Goal: Task Accomplishment & Management: Manage account settings

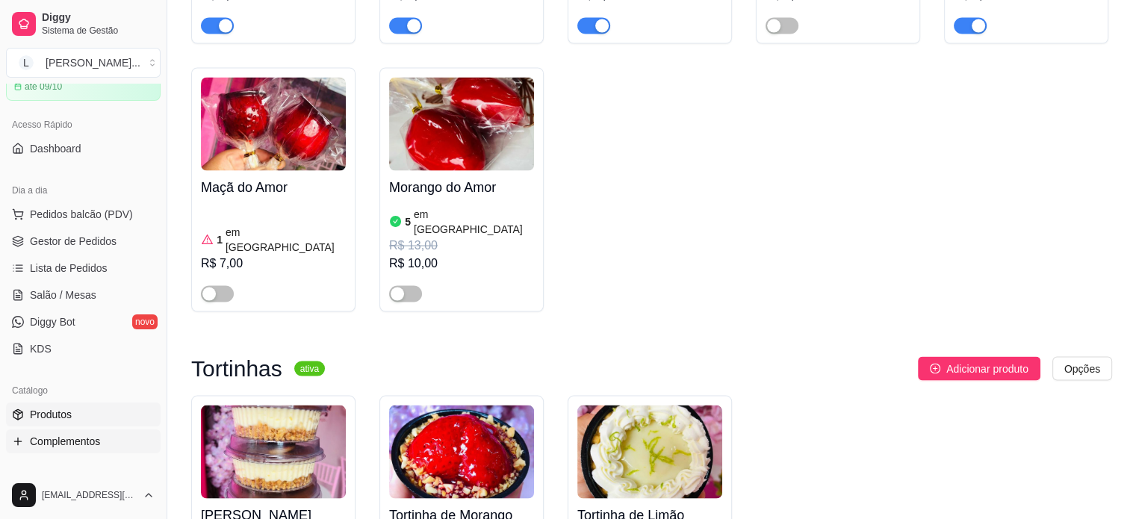
scroll to position [75, 0]
click at [93, 247] on span "Gestor de Pedidos" at bounding box center [73, 241] width 87 height 15
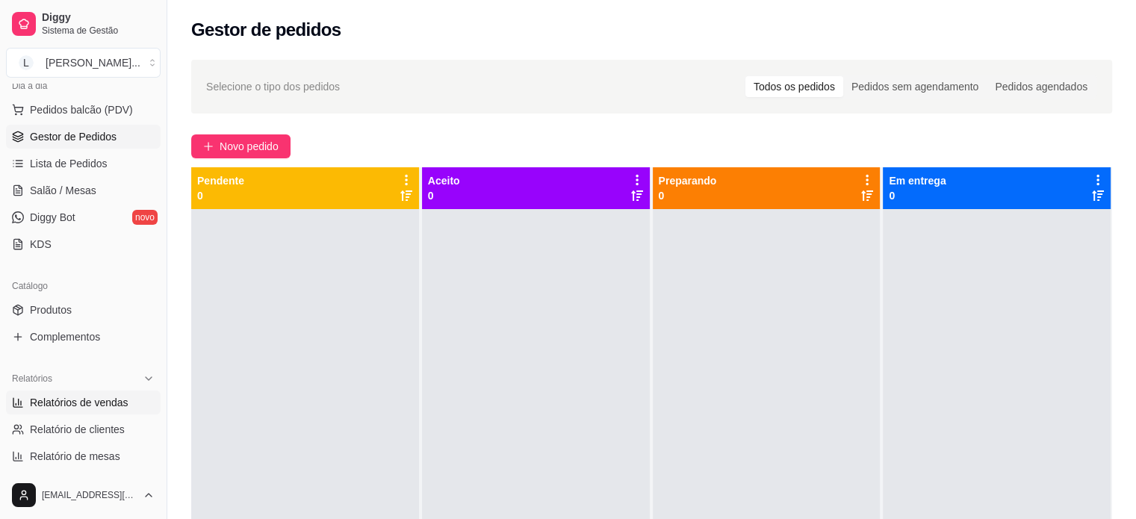
scroll to position [224, 0]
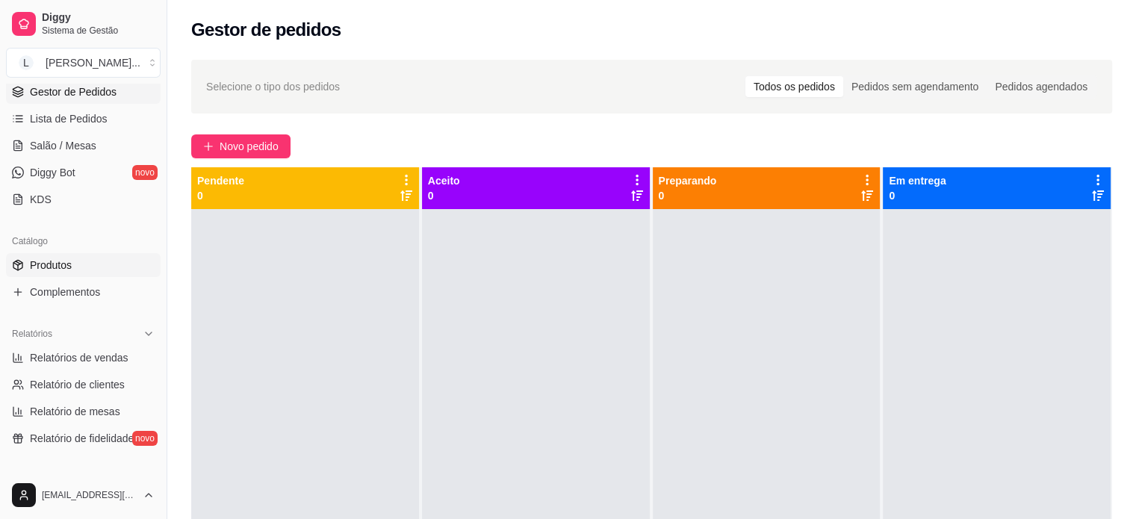
drag, startPoint x: 75, startPoint y: 270, endPoint x: 81, endPoint y: 259, distance: 12.4
click at [75, 270] on link "Produtos" at bounding box center [83, 265] width 155 height 24
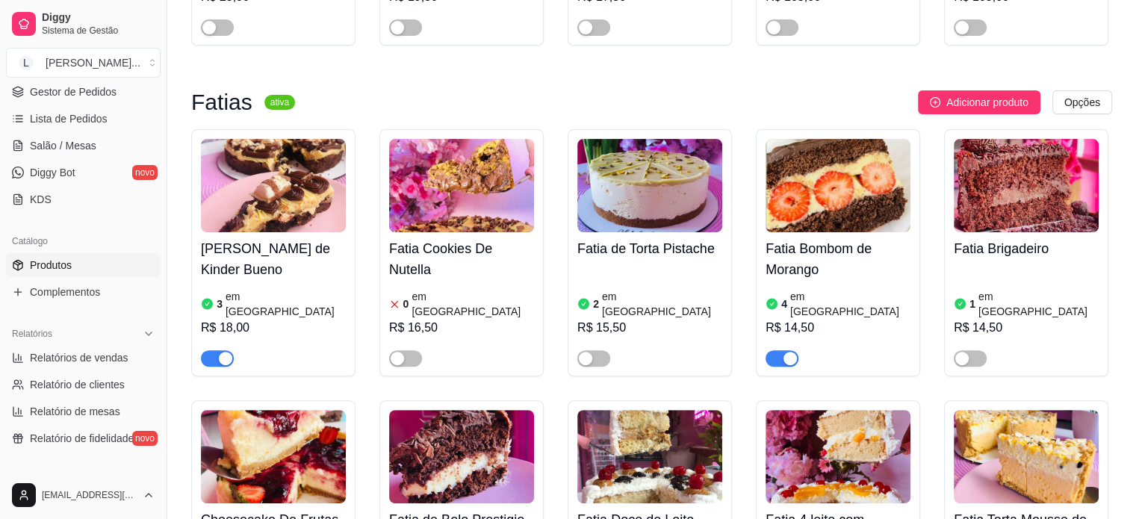
scroll to position [448, 0]
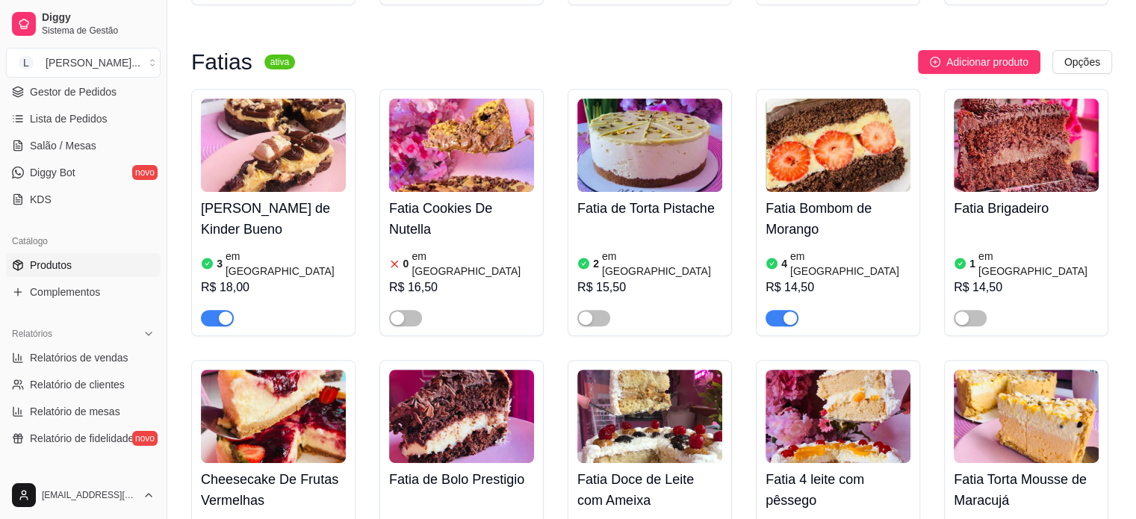
click at [799, 249] on article "em [GEOGRAPHIC_DATA]" at bounding box center [850, 264] width 120 height 30
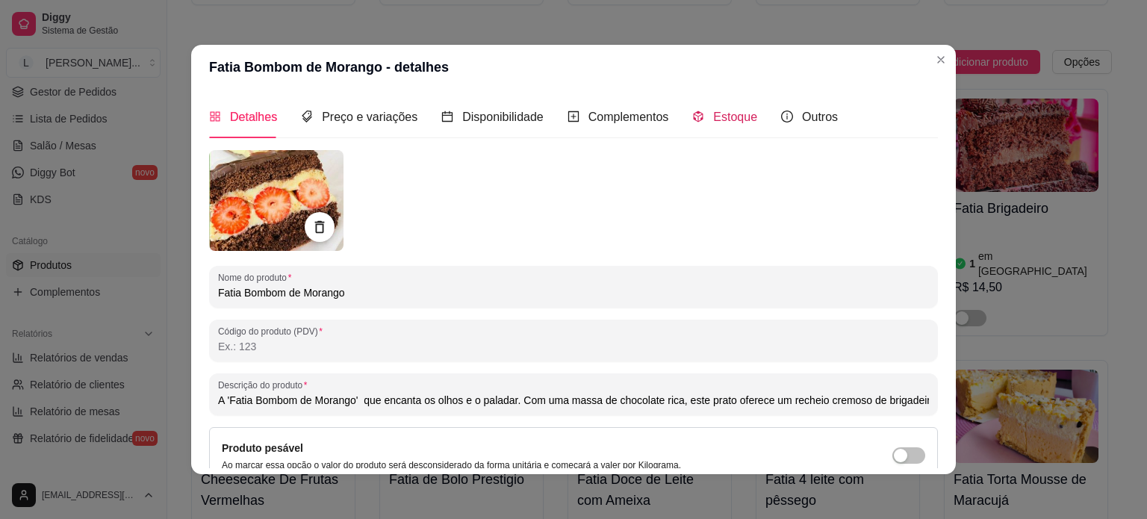
drag, startPoint x: 713, startPoint y: 116, endPoint x: 654, endPoint y: 177, distance: 85.0
click at [714, 116] on span "Estoque" at bounding box center [735, 117] width 44 height 13
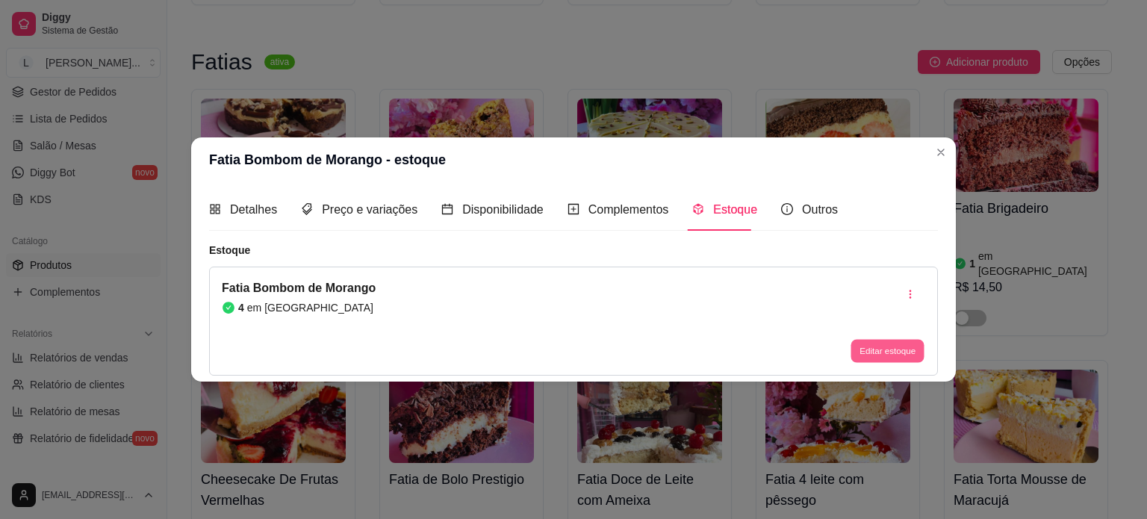
click at [878, 349] on button "Editar estoque" at bounding box center [886, 351] width 73 height 23
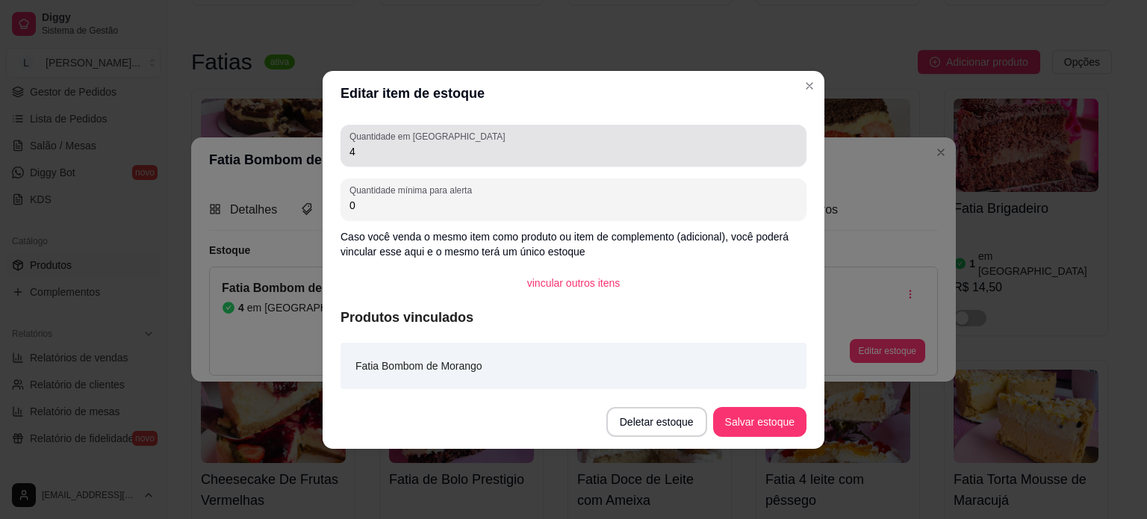
click at [392, 157] on div "4" at bounding box center [573, 146] width 448 height 30
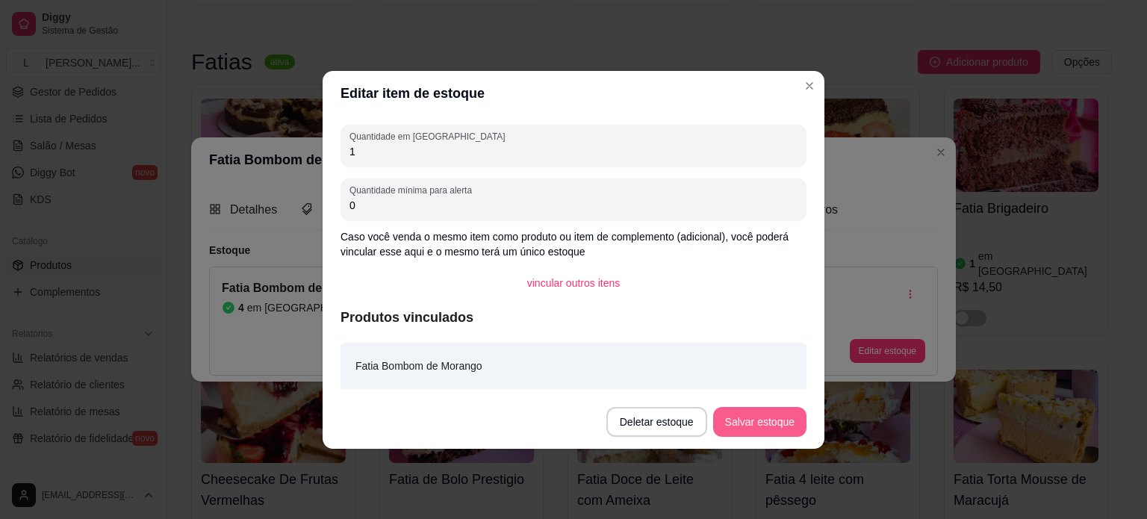
type input "1"
click at [779, 408] on button "Salvar estoque" at bounding box center [759, 422] width 93 height 30
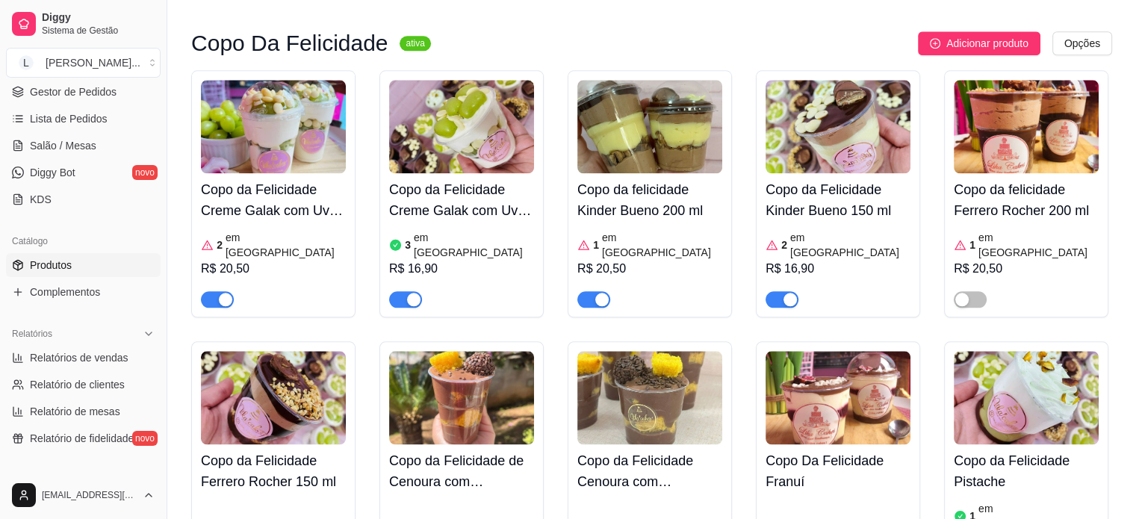
scroll to position [1717, 0]
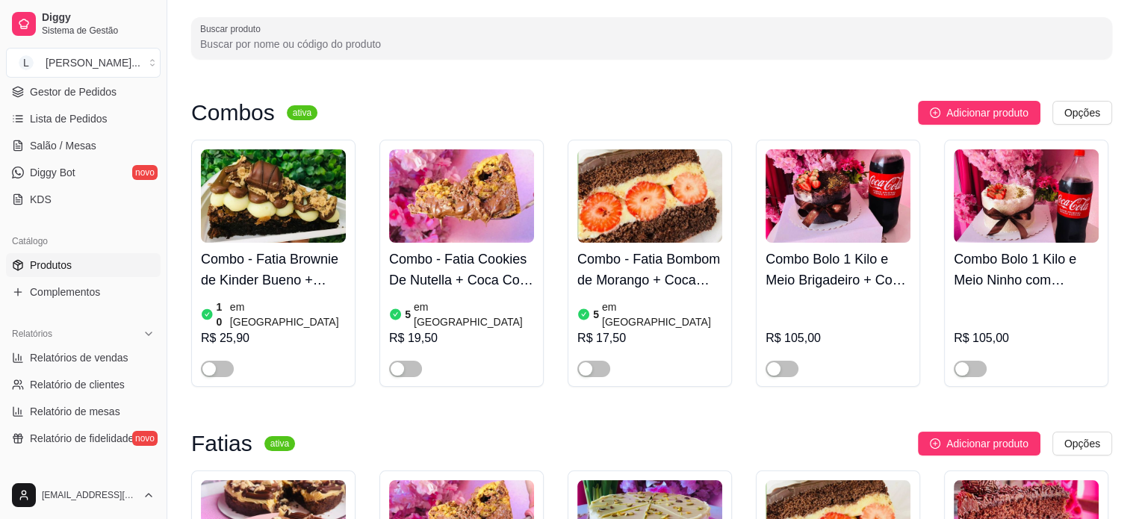
scroll to position [0, 0]
